Goal: Information Seeking & Learning: Learn about a topic

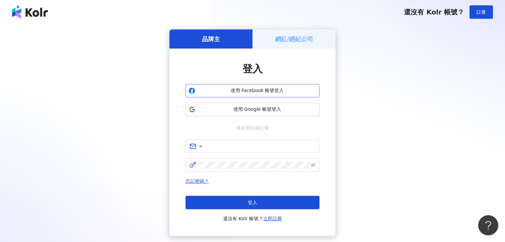
click at [258, 91] on span "使用 Facebook 帳號登入" at bounding box center [257, 90] width 118 height 7
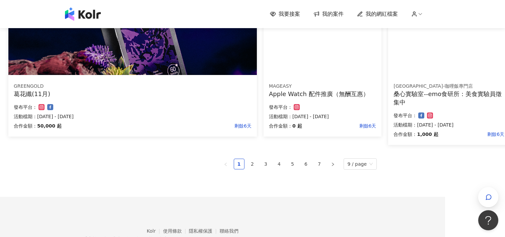
scroll to position [448, 60]
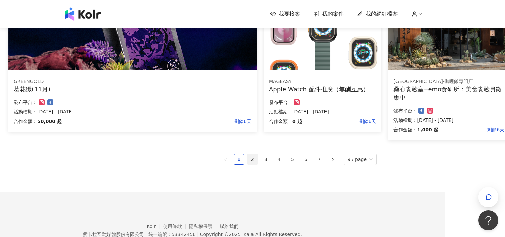
click at [257, 161] on link "2" at bounding box center [252, 159] width 10 height 10
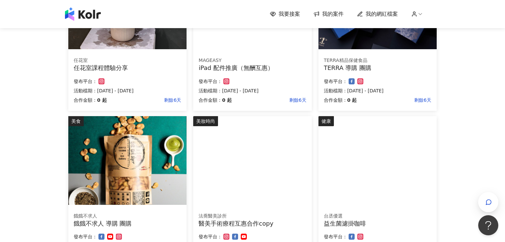
scroll to position [447, 0]
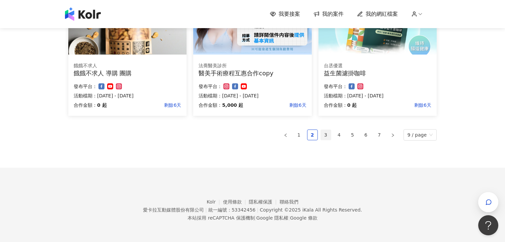
click at [327, 136] on link "3" at bounding box center [326, 135] width 10 height 10
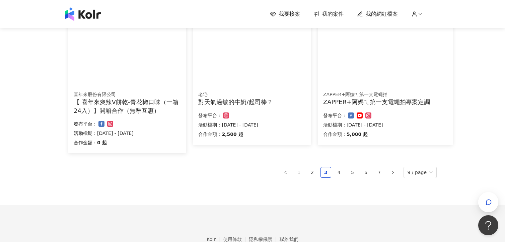
scroll to position [428, 0]
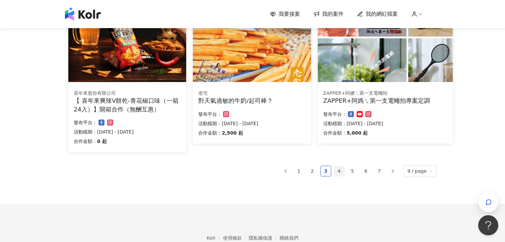
click at [338, 175] on link "4" at bounding box center [339, 171] width 10 height 10
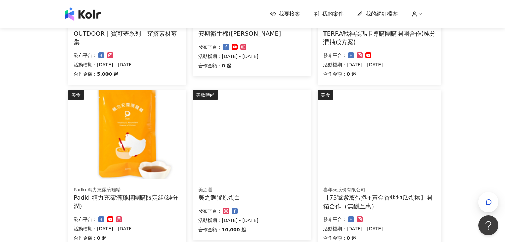
scroll to position [473, 0]
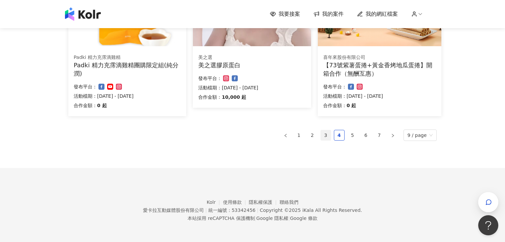
click at [324, 136] on link "3" at bounding box center [326, 135] width 10 height 10
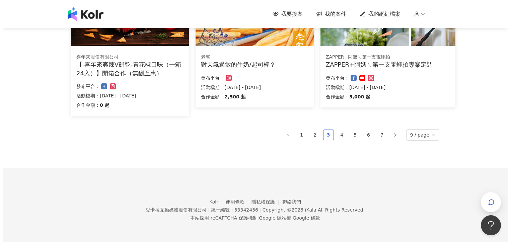
scroll to position [465, 0]
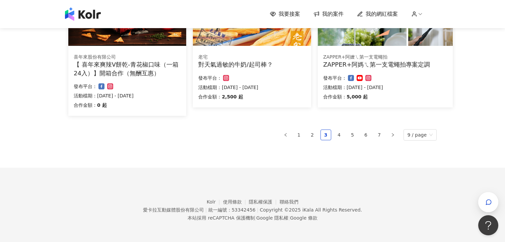
drag, startPoint x: 245, startPoint y: 55, endPoint x: 216, endPoint y: 87, distance: 43.1
drag, startPoint x: 216, startPoint y: 87, endPoint x: 204, endPoint y: 69, distance: 21.5
click at [204, 69] on div "老宅 對天氣過敏的牛奶/起司棒？ 合作金額： 2,500 起 發布平台： 活動檔期：2025/9/1 - 2025/9/30" at bounding box center [252, 78] width 118 height 59
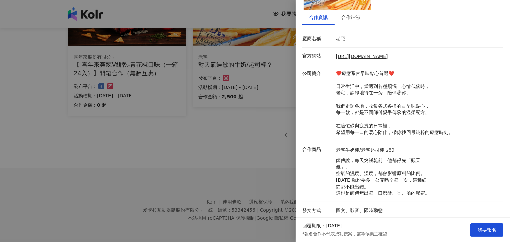
scroll to position [66, 0]
click at [352, 18] on div "合作細節" at bounding box center [350, 16] width 19 height 7
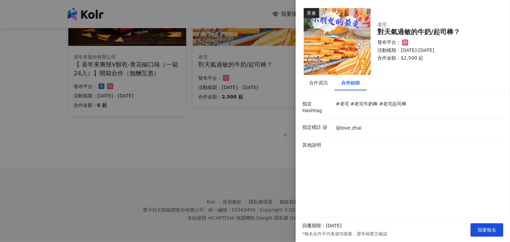
scroll to position [0, 0]
click at [322, 83] on div "合作資訊" at bounding box center [318, 82] width 19 height 7
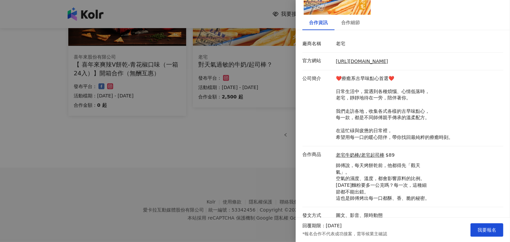
scroll to position [66, 0]
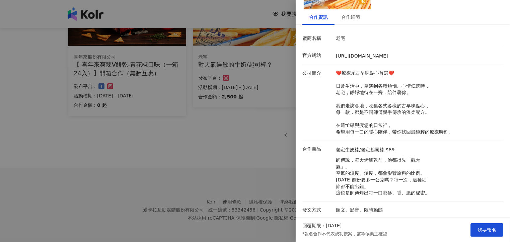
click at [231, 155] on div at bounding box center [255, 121] width 510 height 242
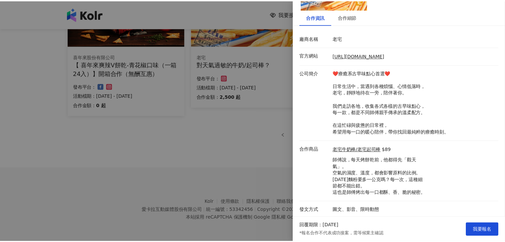
scroll to position [0, 0]
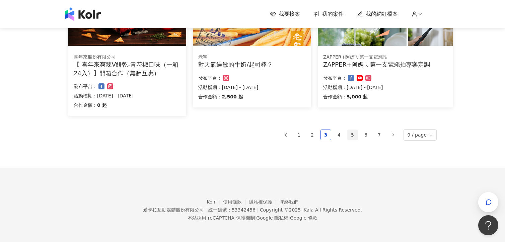
click at [353, 135] on link "5" at bounding box center [352, 135] width 10 height 10
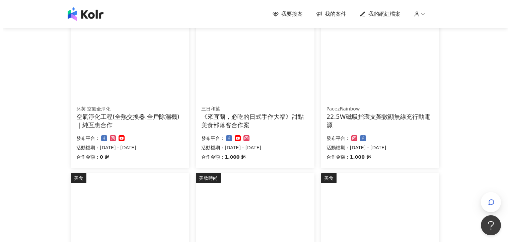
scroll to position [258, 0]
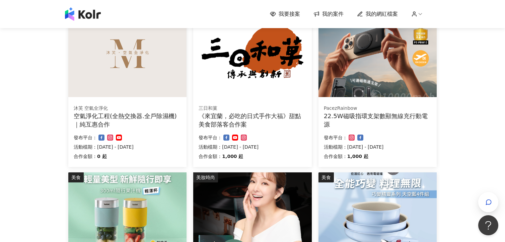
click at [130, 118] on div "空氣淨化工程(全熱交換器.全戶除濕機)｜純互惠合作" at bounding box center [127, 120] width 107 height 17
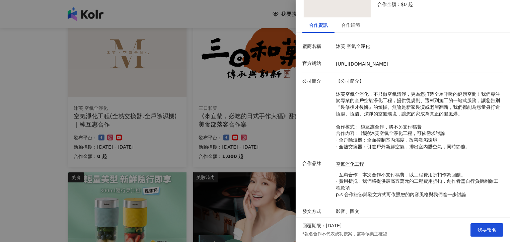
scroll to position [59, 0]
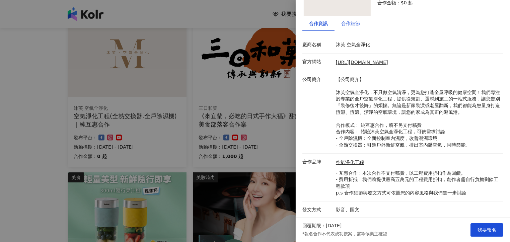
click at [349, 25] on div "合作細節" at bounding box center [350, 23] width 19 height 7
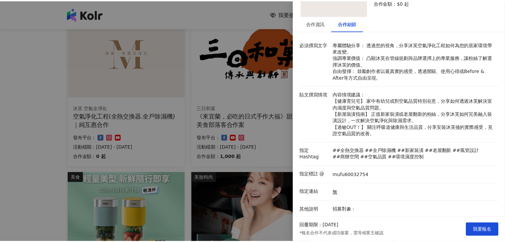
scroll to position [0, 0]
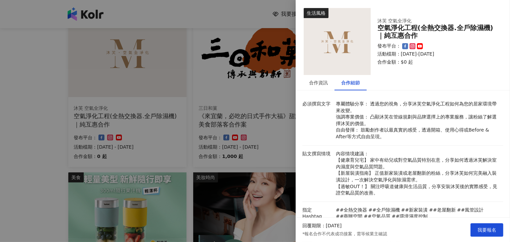
click at [261, 62] on div at bounding box center [255, 121] width 510 height 242
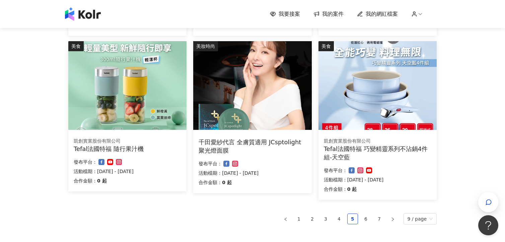
scroll to position [424, 0]
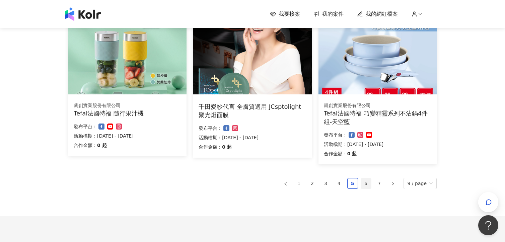
click at [367, 186] on link "6" at bounding box center [366, 183] width 10 height 10
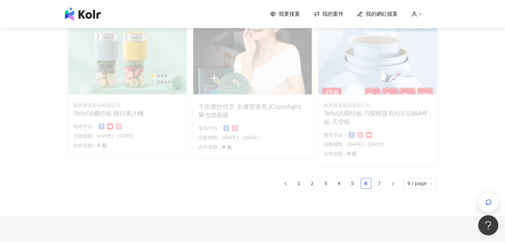
click at [367, 184] on link "6" at bounding box center [366, 183] width 10 height 10
click at [367, 182] on link "6" at bounding box center [366, 183] width 10 height 10
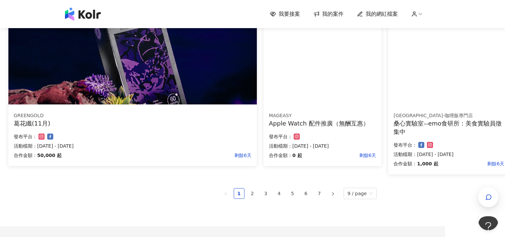
scroll to position [478, 60]
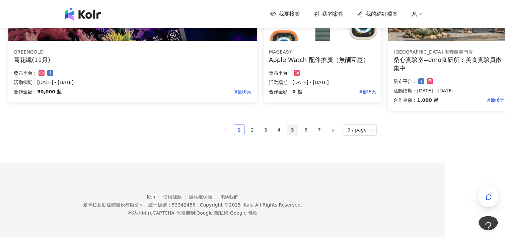
click at [297, 129] on link "5" at bounding box center [292, 130] width 10 height 10
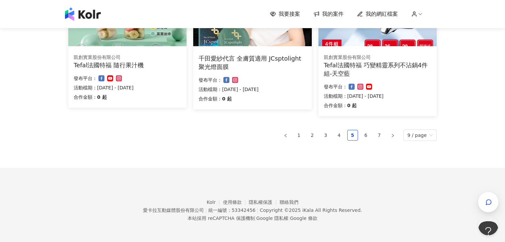
scroll to position [392, 0]
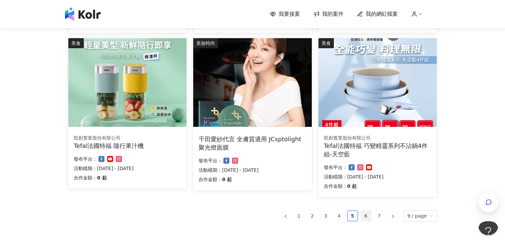
click at [367, 220] on link "6" at bounding box center [366, 216] width 10 height 10
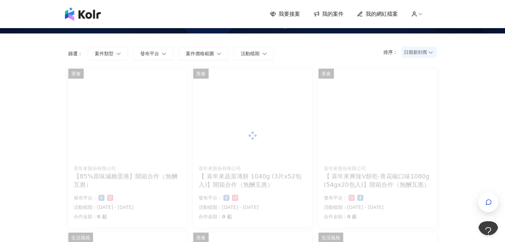
scroll to position [0, 0]
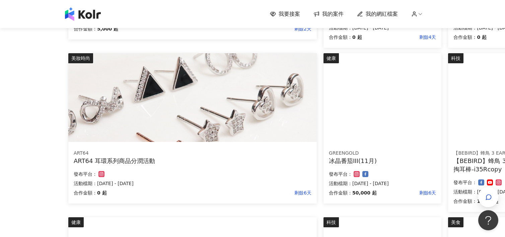
scroll to position [478, 0]
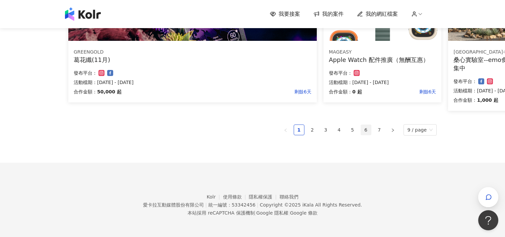
click at [366, 127] on link "6" at bounding box center [366, 130] width 10 height 10
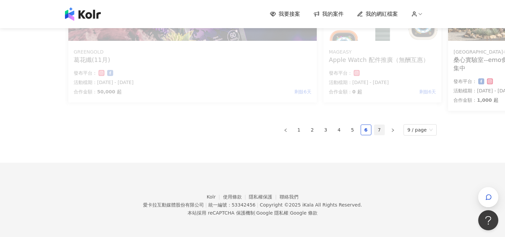
click at [381, 130] on link "7" at bounding box center [379, 130] width 10 height 10
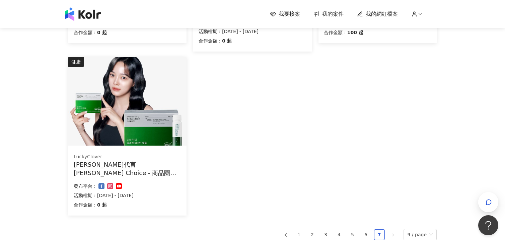
scroll to position [251, 0]
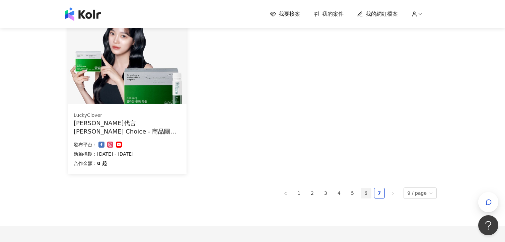
click at [365, 196] on link "6" at bounding box center [366, 193] width 10 height 10
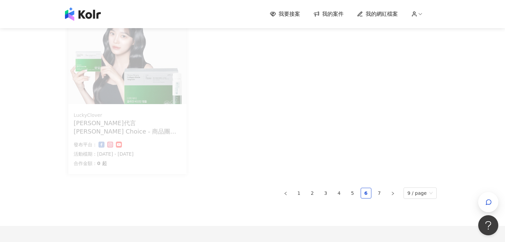
click at [335, 15] on span "我的案件" at bounding box center [332, 13] width 21 height 7
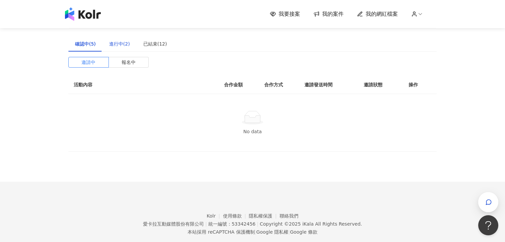
click at [118, 42] on div "進行中(2)" at bounding box center [119, 43] width 21 height 7
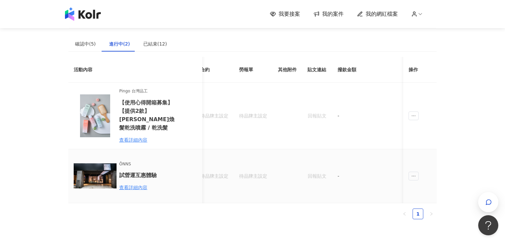
scroll to position [0, 188]
